Goal: Book appointment/travel/reservation

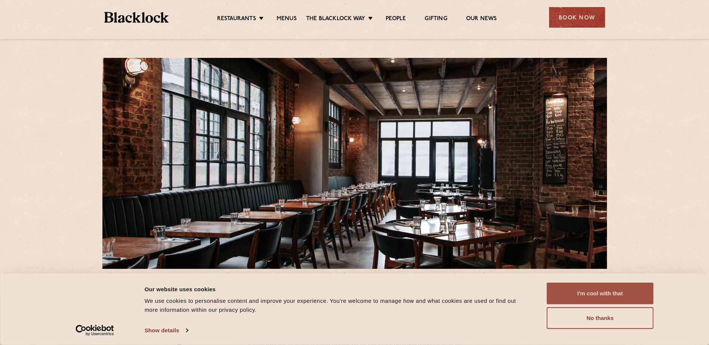
click at [587, 304] on button "I'm cool with that" at bounding box center [600, 294] width 107 height 22
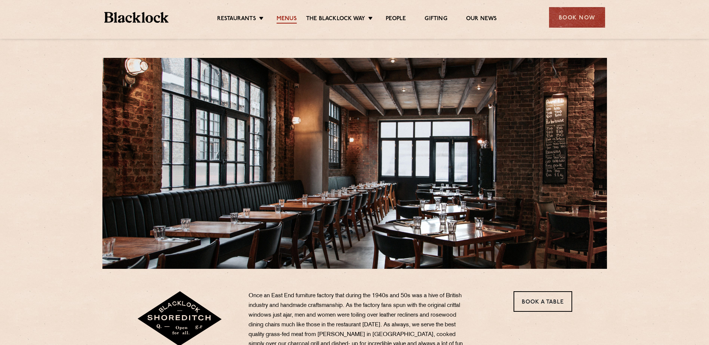
click at [286, 16] on link "Menus" at bounding box center [287, 19] width 20 height 8
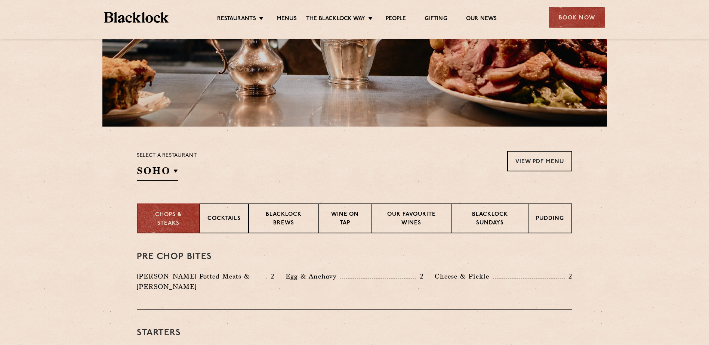
scroll to position [224, 0]
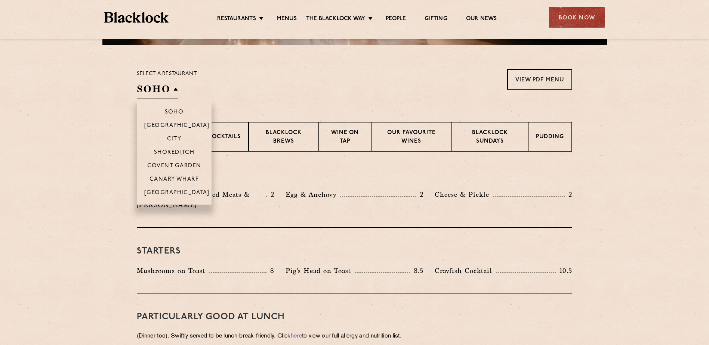
click at [165, 85] on h2 "SOHO" at bounding box center [157, 91] width 41 height 17
click at [185, 148] on li "Shoreditch" at bounding box center [174, 151] width 75 height 13
click at [185, 150] on p "Shoreditch" at bounding box center [180, 153] width 41 height 7
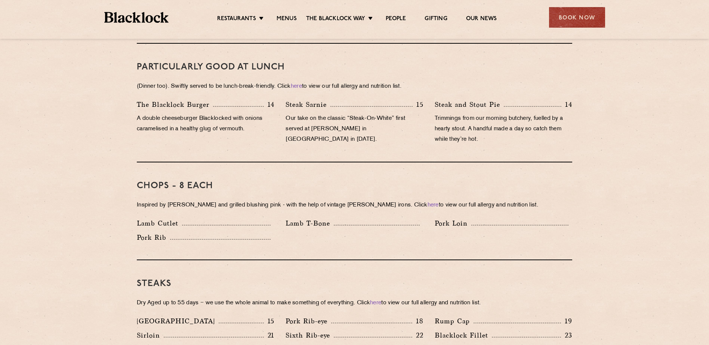
scroll to position [486, 0]
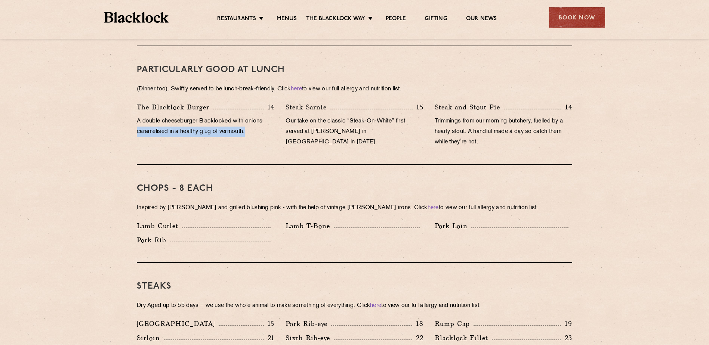
drag, startPoint x: 123, startPoint y: 119, endPoint x: 250, endPoint y: 131, distance: 127.3
drag, startPoint x: 250, startPoint y: 131, endPoint x: 350, endPoint y: 125, distance: 100.4
click at [350, 125] on p "Our take on the classic “Steak-On-White” first served at Louis’ Lunch in New Ha…" at bounding box center [355, 131] width 138 height 31
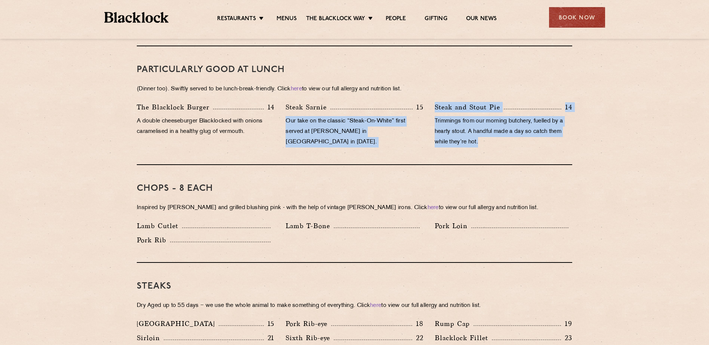
drag, startPoint x: 288, startPoint y: 108, endPoint x: 597, endPoint y: 140, distance: 310.4
drag, startPoint x: 597, startPoint y: 140, endPoint x: 526, endPoint y: 133, distance: 70.9
click at [526, 133] on p "Trimmings from our morning butchery, fuelled by a hearty stout. A handful made …" at bounding box center [504, 131] width 138 height 31
drag, startPoint x: 594, startPoint y: 134, endPoint x: 156, endPoint y: 122, distance: 438.0
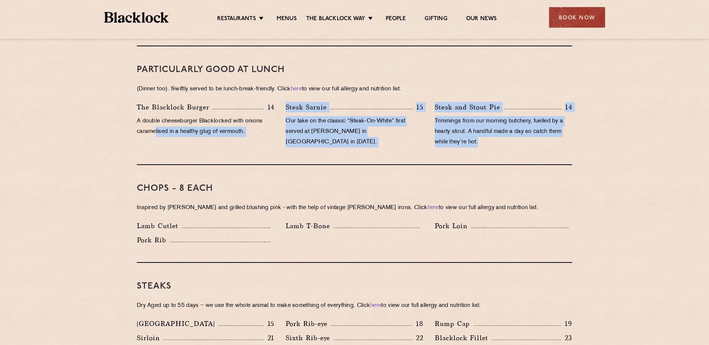
drag, startPoint x: 156, startPoint y: 122, endPoint x: 160, endPoint y: 126, distance: 6.1
click at [160, 126] on p "A double cheeseburger Blacklocked with onions caramelised in a healthy glug of …" at bounding box center [206, 126] width 138 height 21
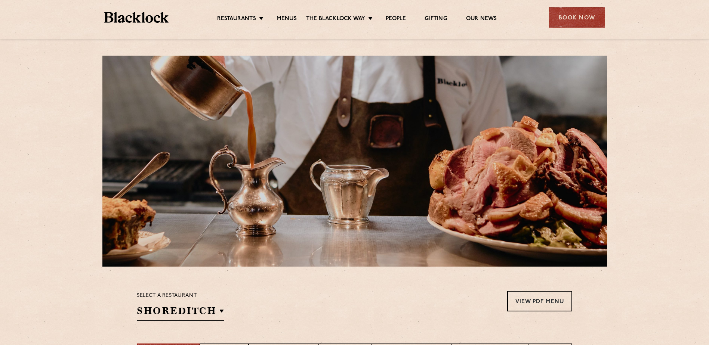
scroll to position [0, 0]
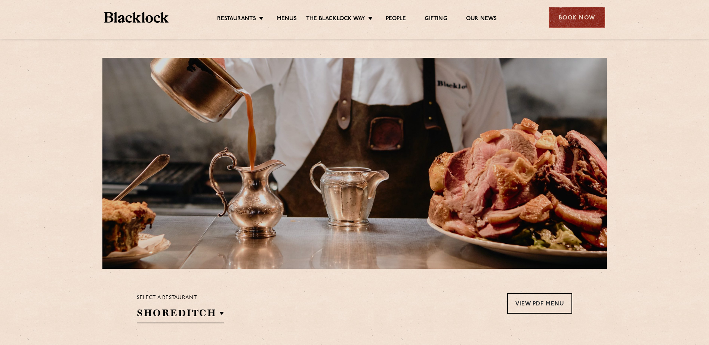
click at [569, 18] on div "Book Now" at bounding box center [577, 17] width 56 height 21
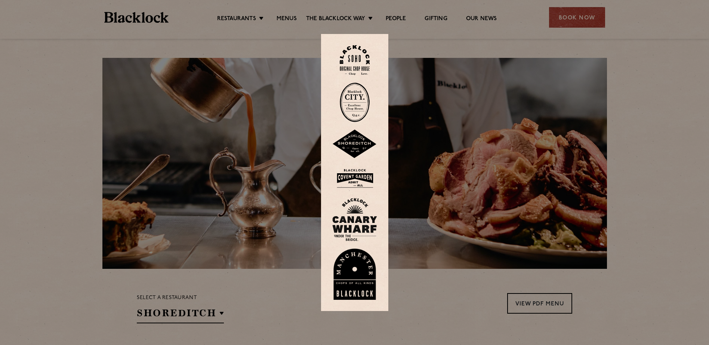
click at [356, 149] on img at bounding box center [354, 144] width 45 height 29
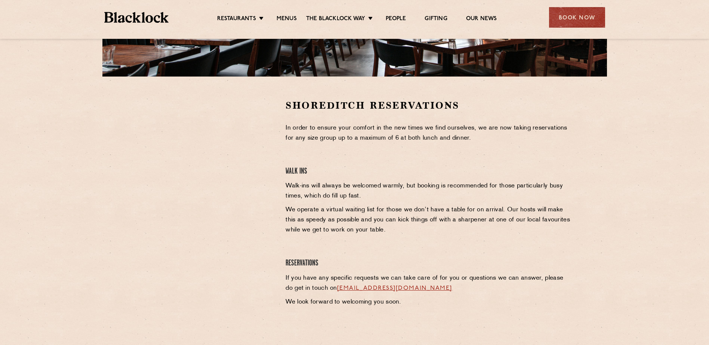
scroll to position [112, 0]
